Goal: Task Accomplishment & Management: Manage account settings

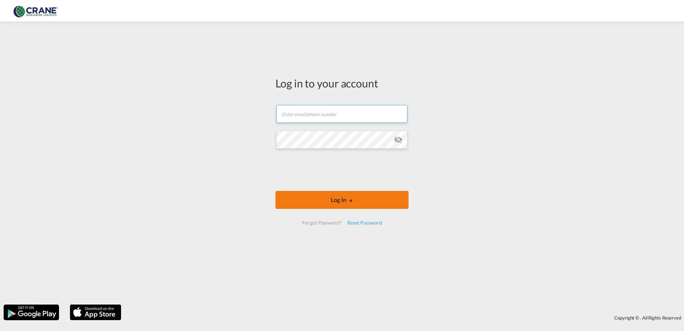
type input "[PERSON_NAME][EMAIL_ADDRESS][DOMAIN_NAME]"
click at [346, 201] on button "Log In" at bounding box center [342, 200] width 133 height 18
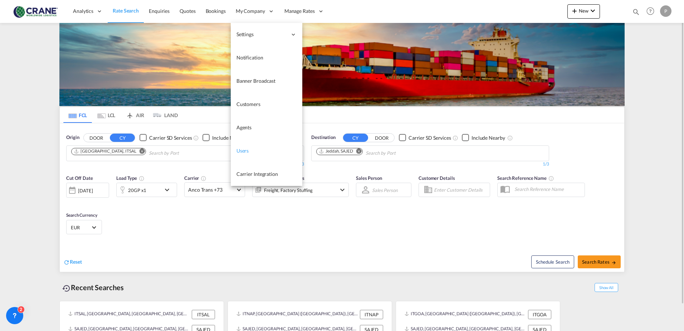
click at [247, 152] on span "Users" at bounding box center [243, 150] width 13 height 6
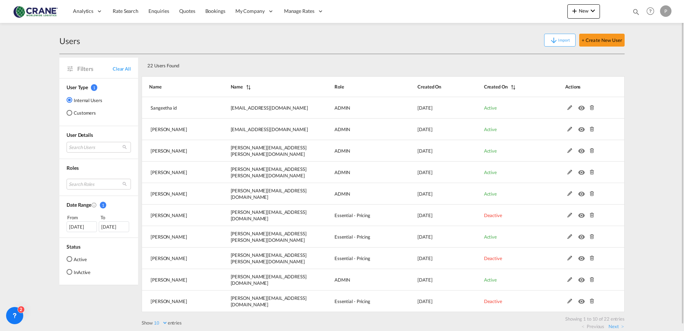
click at [494, 87] on th "Created On" at bounding box center [506, 86] width 81 height 21
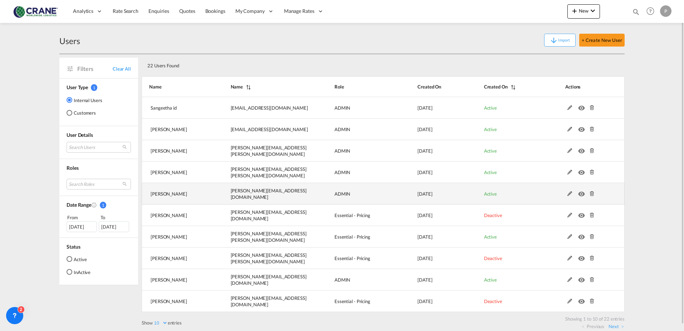
scroll to position [6, 0]
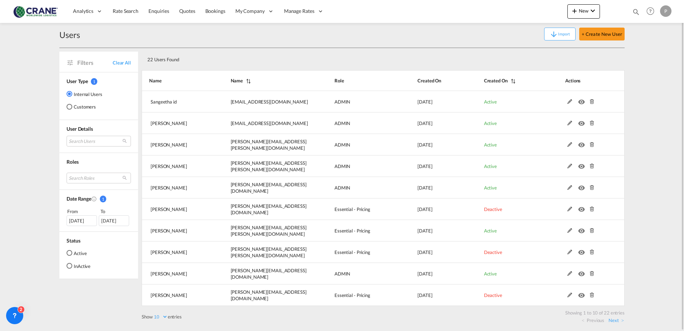
click at [72, 251] on div "Active" at bounding box center [70, 253] width 6 height 6
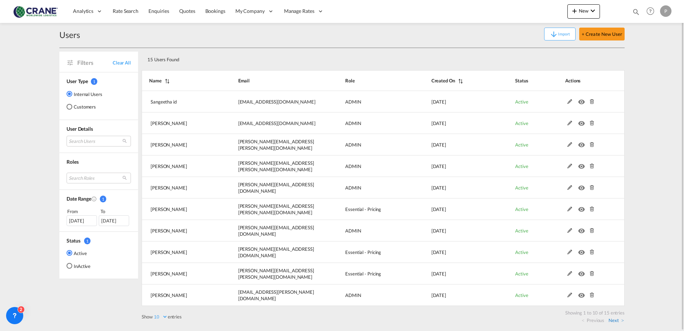
click at [617, 322] on link "Next" at bounding box center [616, 320] width 15 height 6
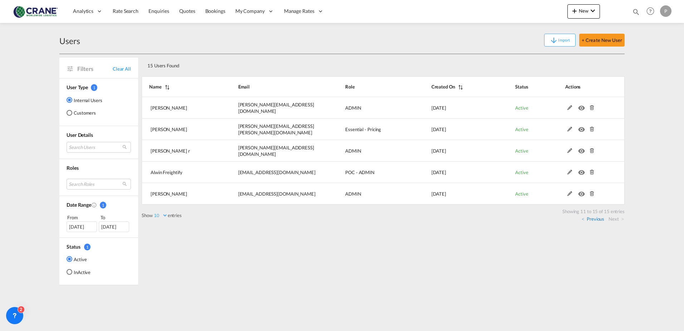
click at [591, 219] on link "Previous" at bounding box center [593, 219] width 23 height 6
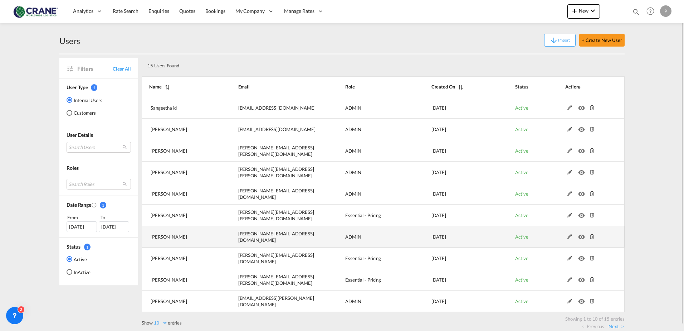
click at [581, 237] on md-icon "icon-eye" at bounding box center [582, 234] width 9 height 5
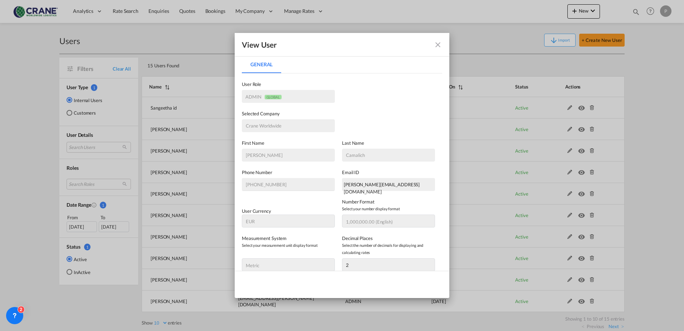
click at [263, 96] on div "ADMIN GLOBAL" at bounding box center [264, 97] width 37 height 6
click at [436, 45] on md-icon "icon-close fg-AAA8AD" at bounding box center [438, 44] width 9 height 9
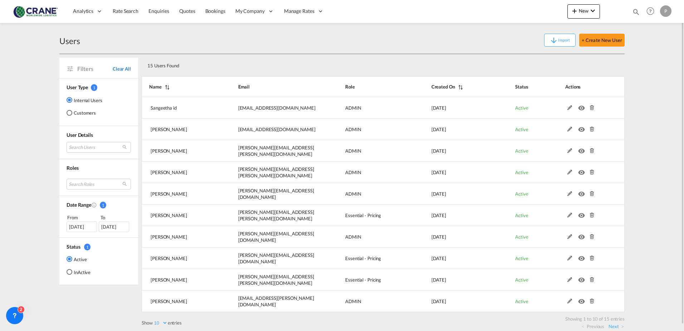
click at [121, 69] on span "Clear All" at bounding box center [122, 69] width 18 height 6
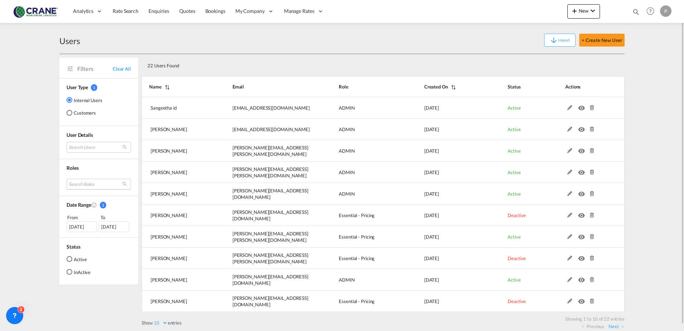
click at [97, 187] on md-select "Search Roles essentials admin sales coordinator essentials manager admin pricin…" at bounding box center [99, 184] width 64 height 11
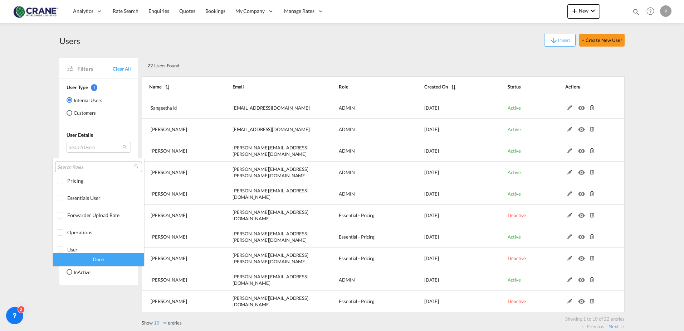
scroll to position [111, 0]
click at [295, 202] on md-backdrop at bounding box center [342, 165] width 684 height 331
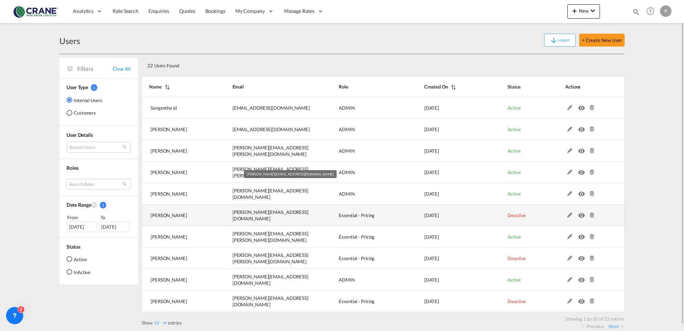
scroll to position [6, 0]
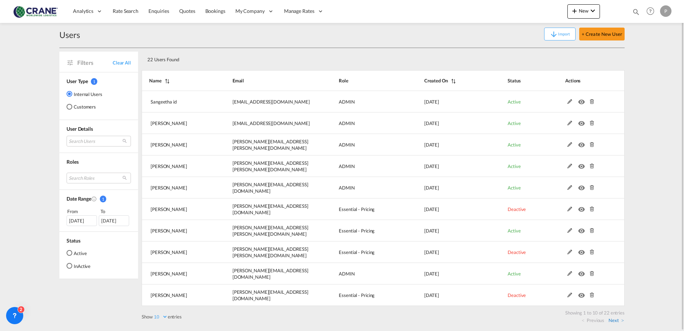
click at [613, 320] on link "Next" at bounding box center [616, 320] width 15 height 6
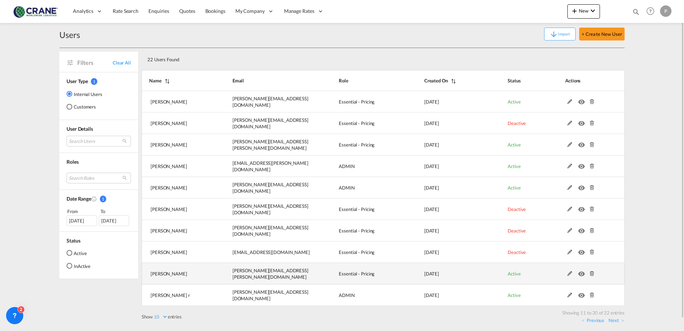
scroll to position [0, 0]
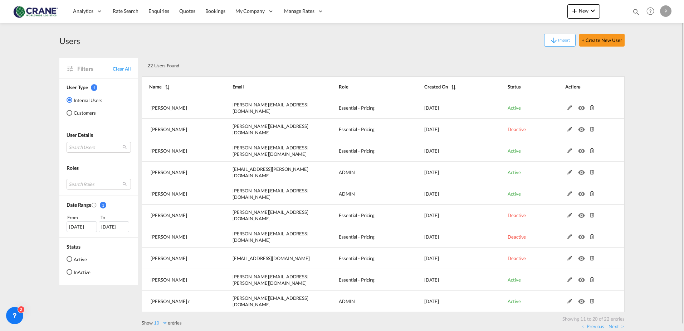
click at [70, 260] on div "Active" at bounding box center [70, 259] width 6 height 6
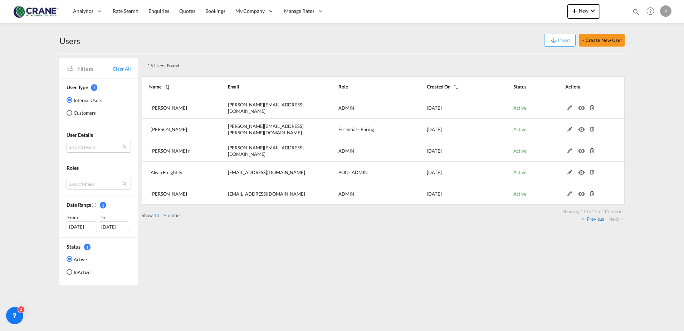
click at [599, 217] on link "Previous" at bounding box center [593, 219] width 23 height 6
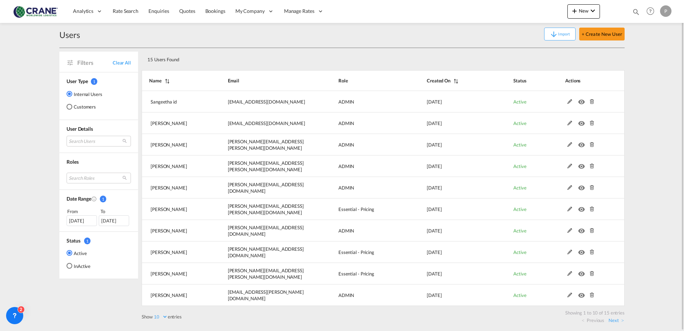
scroll to position [6, 0]
